Goal: Obtain resource: Obtain resource

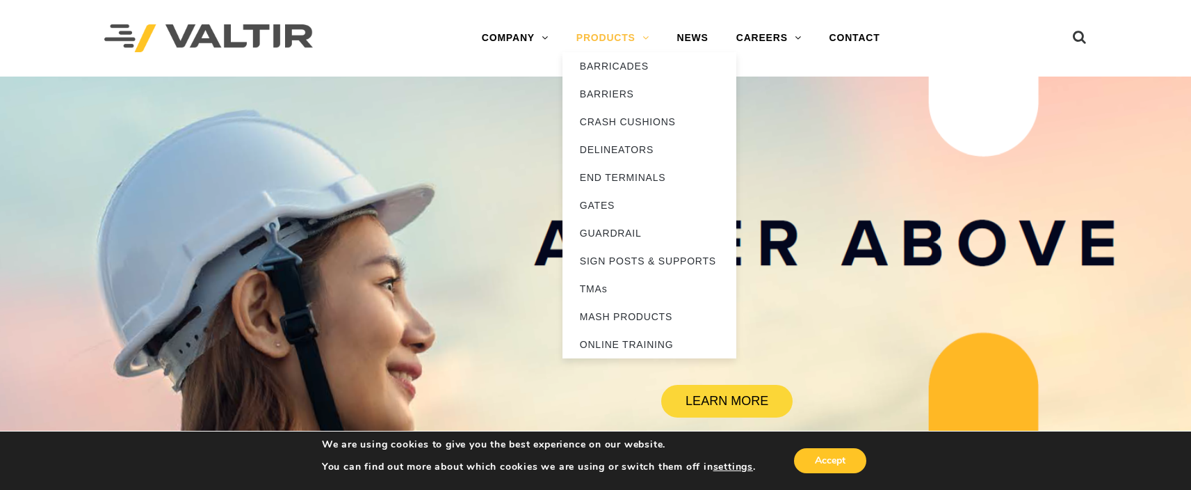
click at [643, 42] on link "PRODUCTS" at bounding box center [613, 38] width 101 height 28
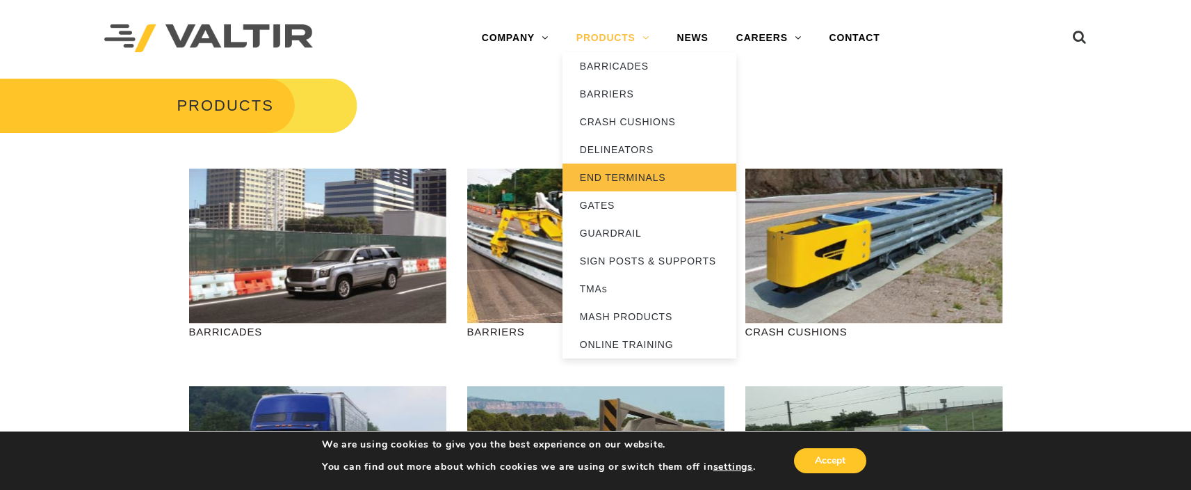
click at [625, 182] on link "END TERMINALS" at bounding box center [650, 177] width 174 height 28
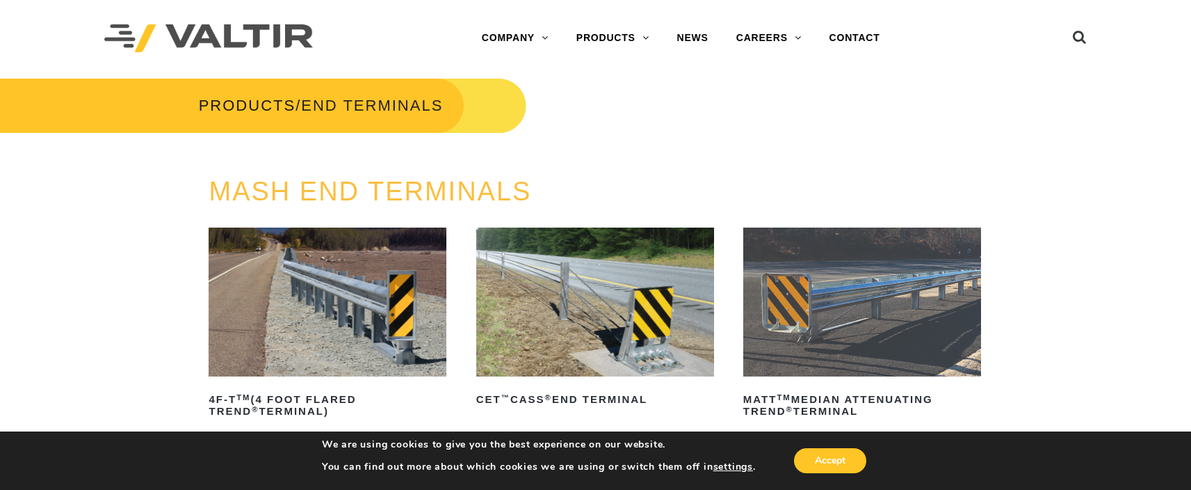
click at [344, 319] on img at bounding box center [328, 301] width 238 height 149
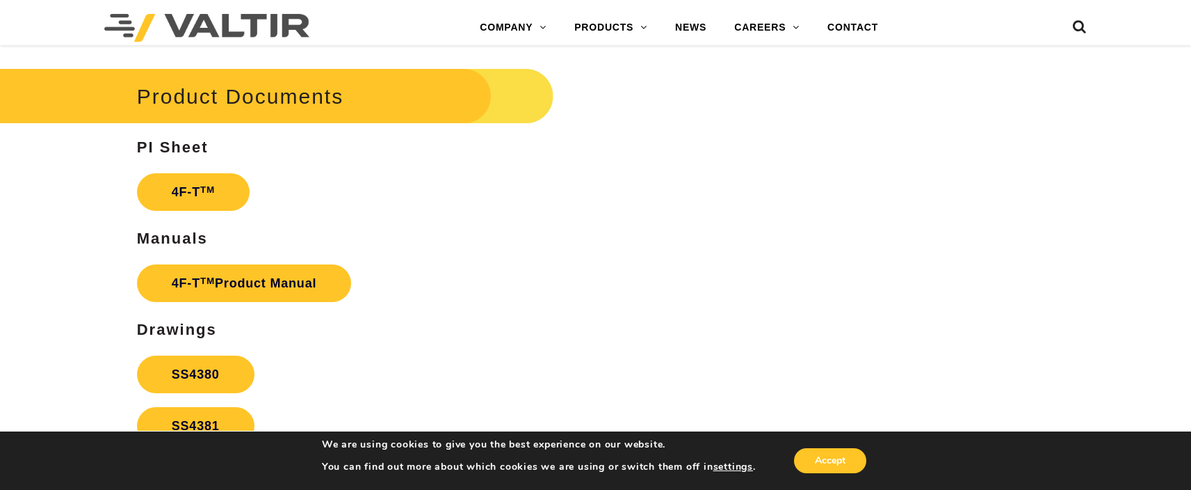
scroll to position [2434, 0]
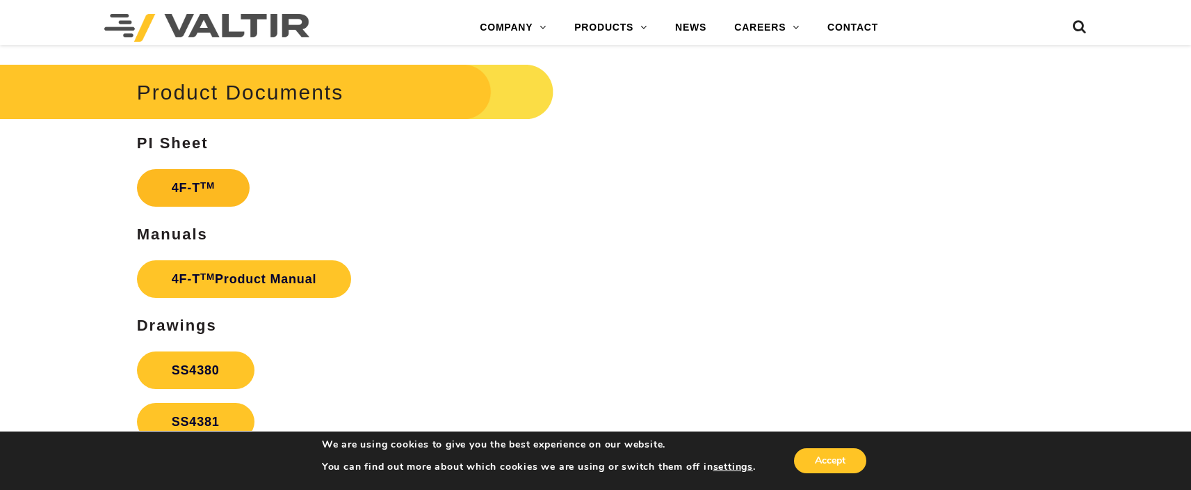
click at [197, 182] on link "4F-T TM" at bounding box center [193, 188] width 113 height 38
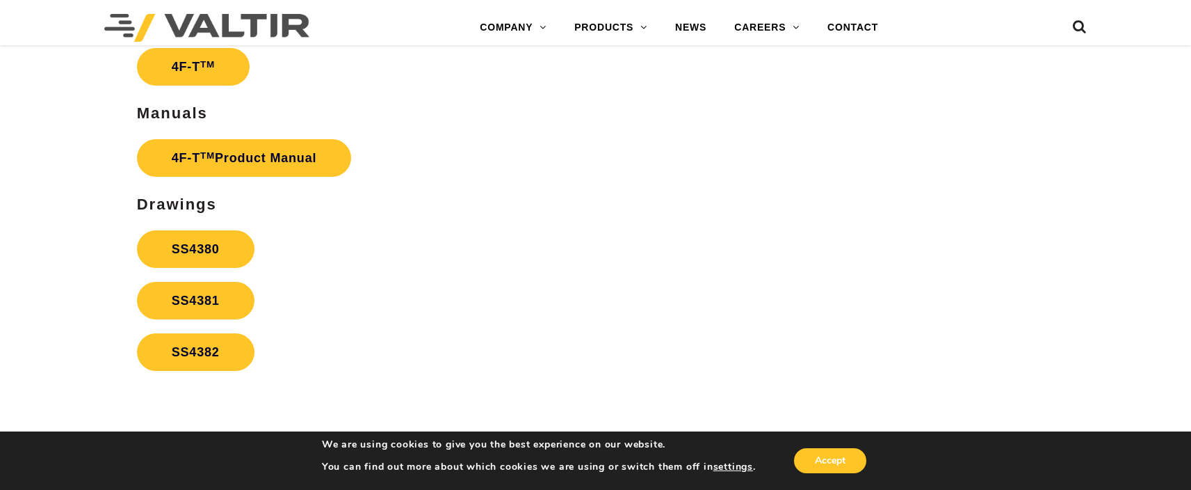
scroll to position [2573, 0]
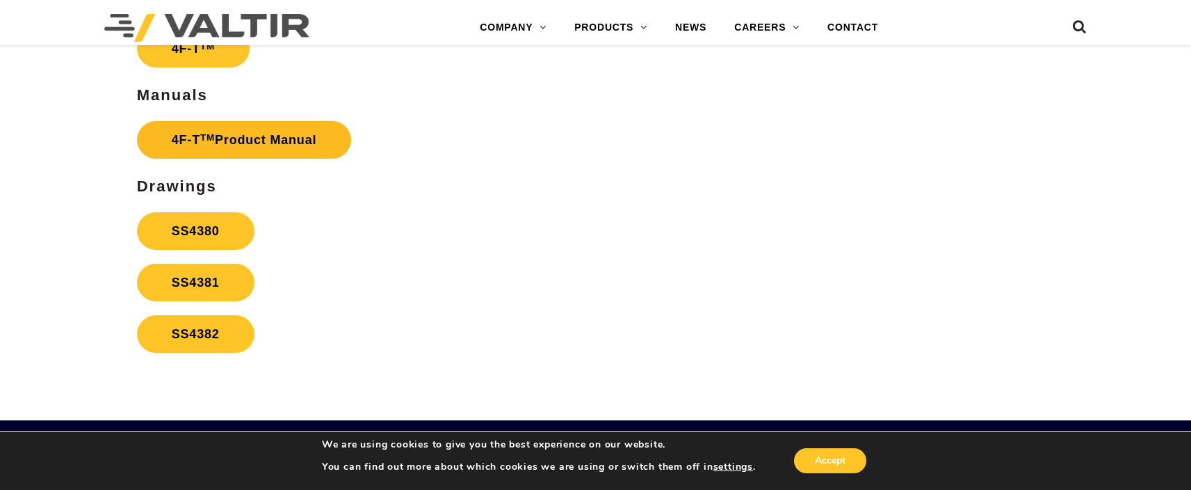
click at [253, 134] on link "4F-T TM Product Manual" at bounding box center [244, 140] width 215 height 38
